Goal: Find specific page/section: Find specific page/section

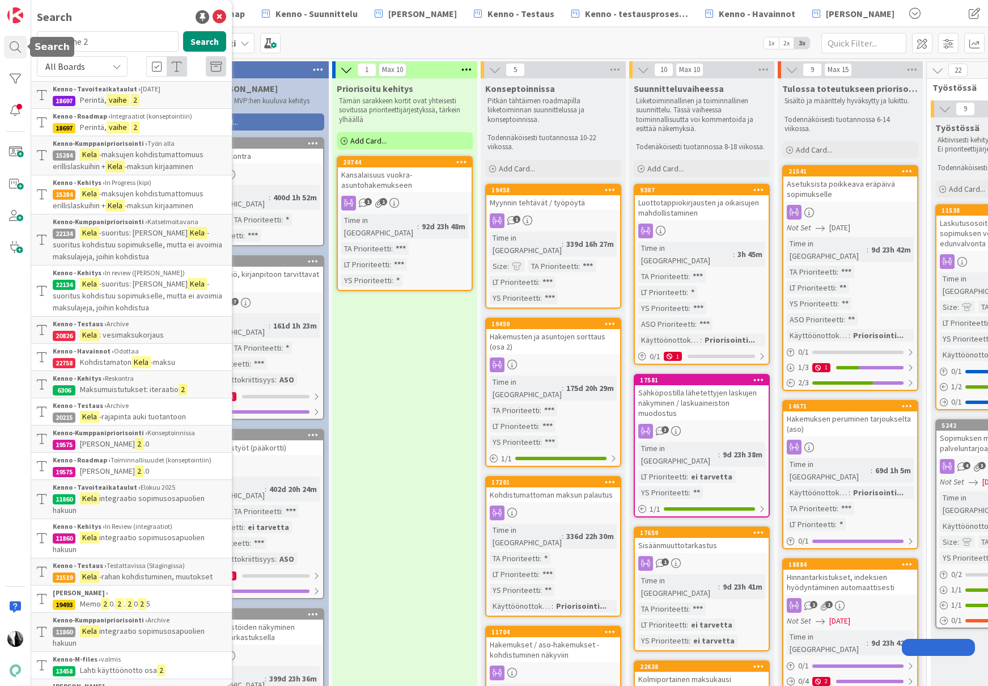
click at [23, 44] on div at bounding box center [15, 47] width 23 height 23
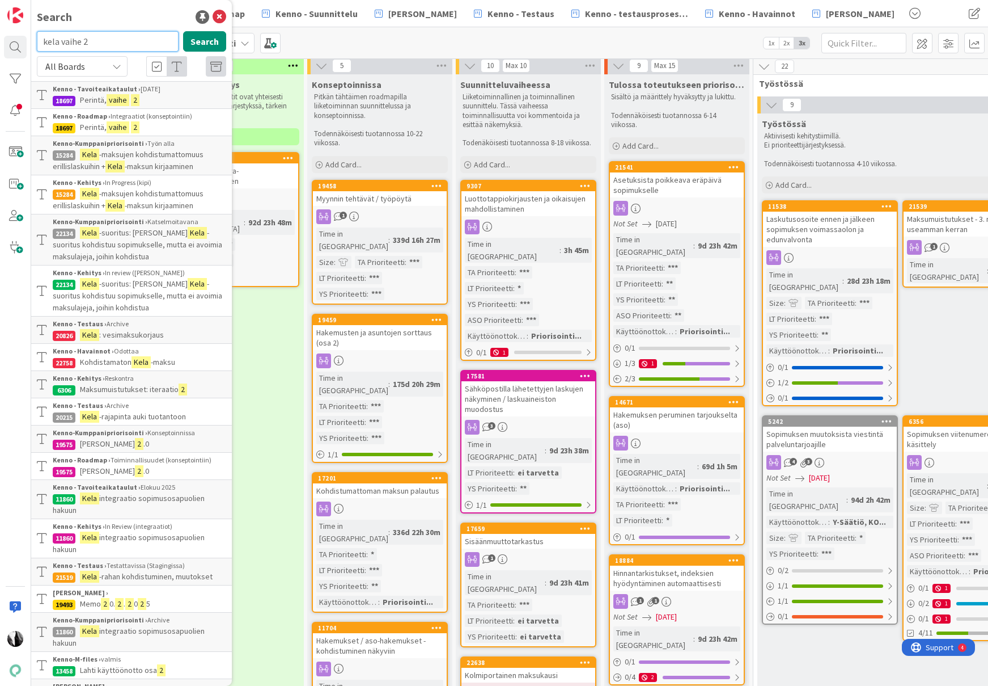
drag, startPoint x: 131, startPoint y: 42, endPoint x: 44, endPoint y: 33, distance: 87.8
click at [43, 36] on input "kela vaihe 2" at bounding box center [108, 41] width 142 height 20
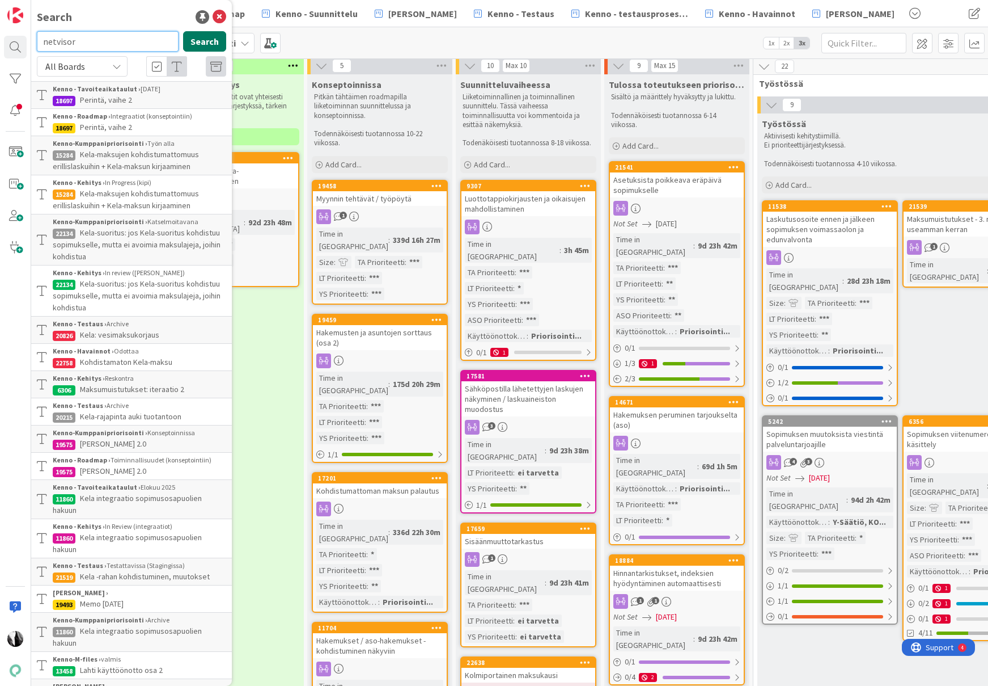
type input "netvisor"
click at [210, 39] on button "Search" at bounding box center [204, 41] width 43 height 20
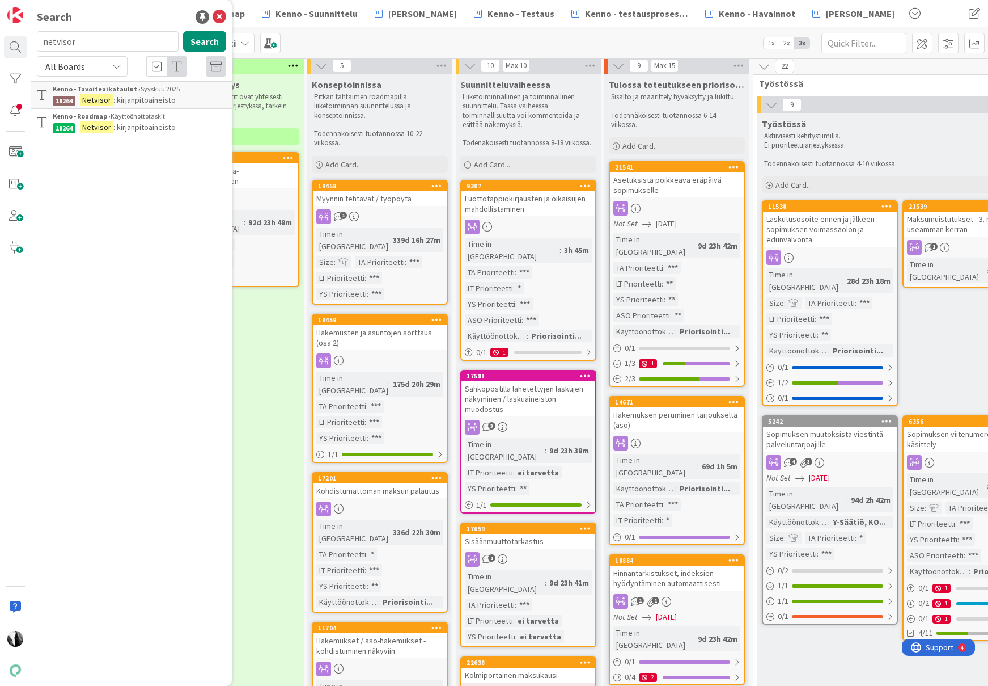
click at [158, 128] on span ": kirjanpitoaineisto" at bounding box center [144, 127] width 62 height 10
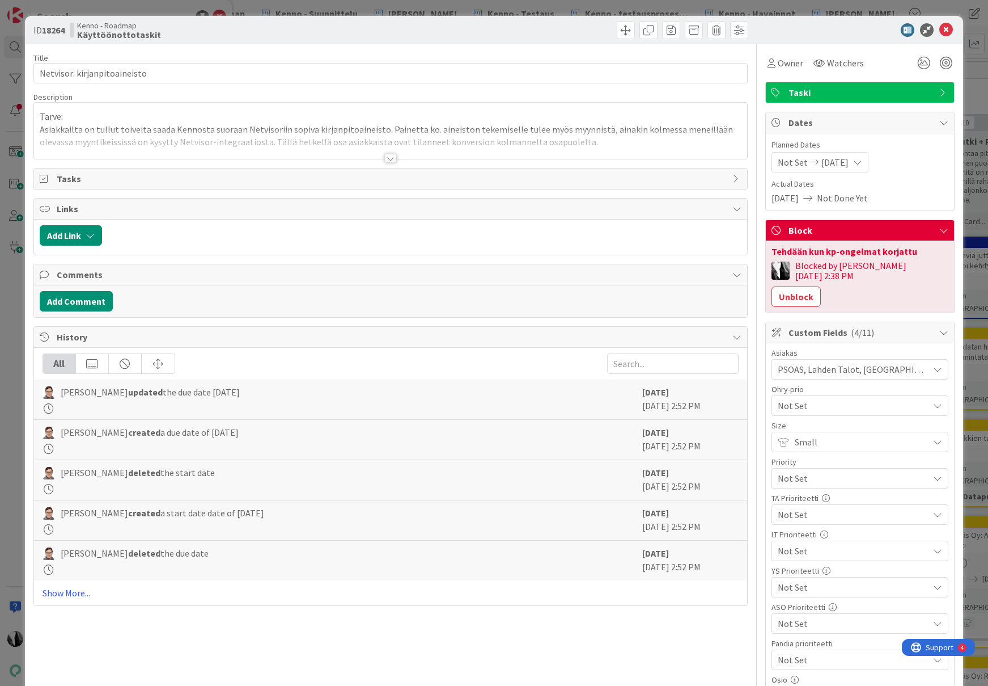
click at [388, 157] on div at bounding box center [390, 158] width 12 height 9
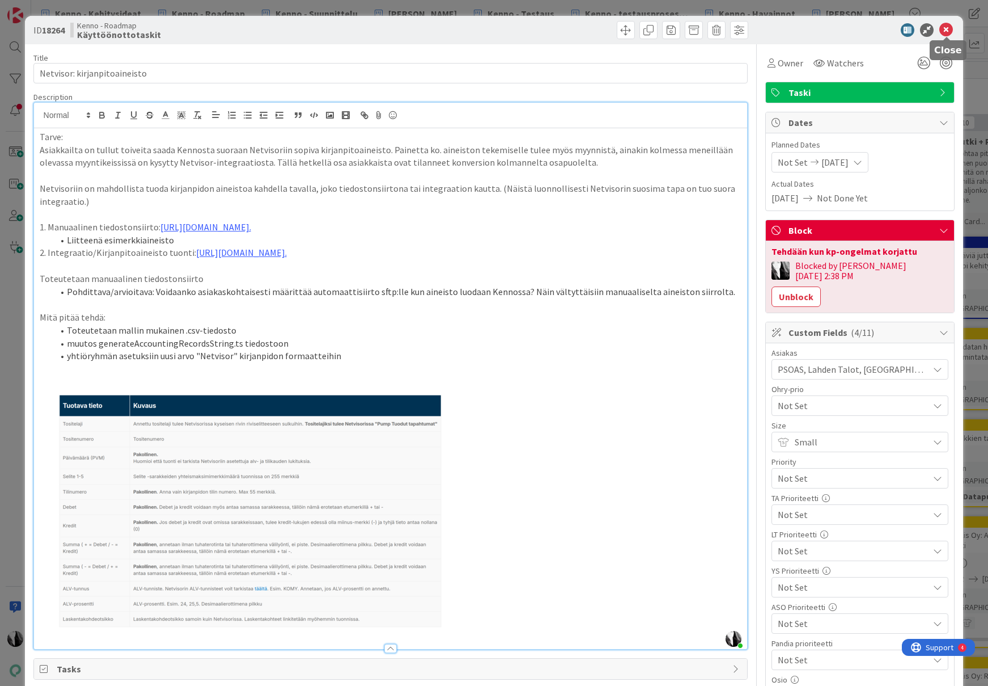
click at [947, 27] on icon at bounding box center [947, 30] width 14 height 14
